Goal: Transaction & Acquisition: Download file/media

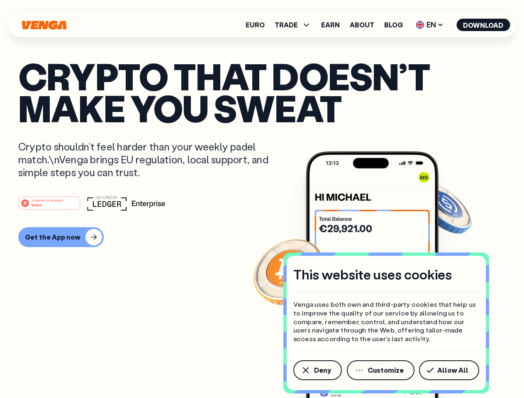
click at [262, 199] on div "#1 PRODUCT OF THE MONTH Web3" at bounding box center [261, 203] width 487 height 15
click at [317, 370] on span "Deny" at bounding box center [322, 370] width 17 height 7
click at [381, 370] on img at bounding box center [371, 290] width 133 height 278
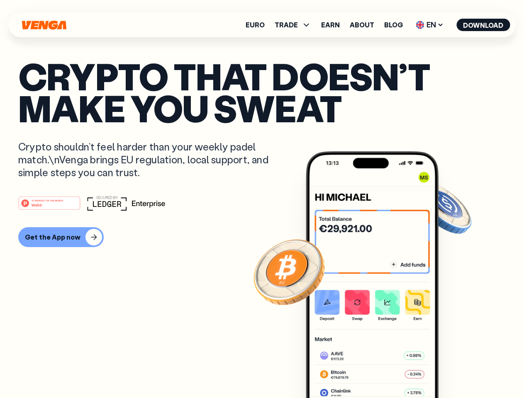
click at [450, 370] on article "Crypto that doesn’t make you sweat Crypto shouldn’t feel harder than your weekl…" at bounding box center [261, 215] width 487 height 311
click at [295, 25] on span "TRADE" at bounding box center [285, 25] width 23 height 7
click at [429, 25] on span "EN" at bounding box center [429, 24] width 34 height 13
click at [483, 25] on button "Download" at bounding box center [482, 25] width 53 height 12
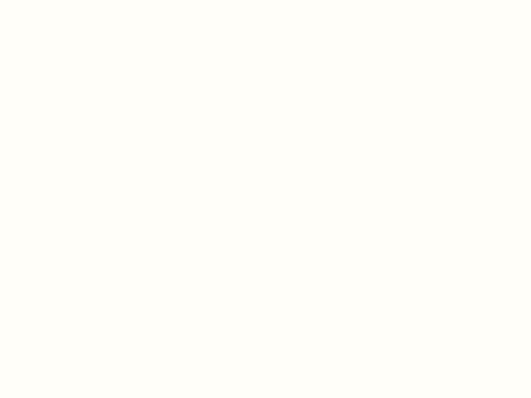
click at [262, 0] on html "This website uses cookies Venga uses both own and third-party cookies that help…" at bounding box center [265, 0] width 531 height 0
click at [60, 0] on html "This website uses cookies Venga uses both own and third-party cookies that help…" at bounding box center [265, 0] width 531 height 0
click at [51, 0] on html "This website uses cookies Venga uses both own and third-party cookies that help…" at bounding box center [265, 0] width 531 height 0
